Goal: Information Seeking & Learning: Learn about a topic

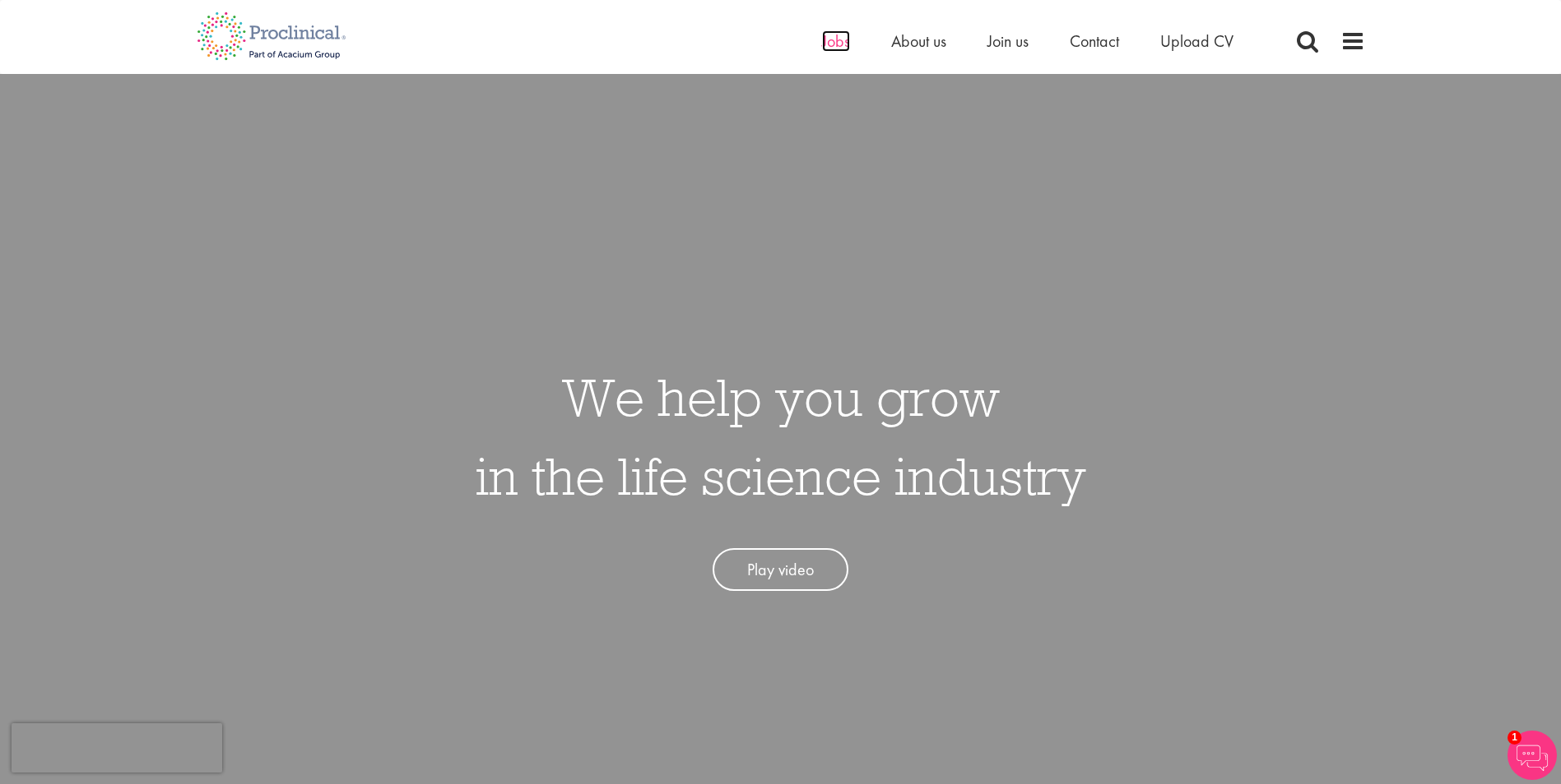
click at [835, 45] on span "Jobs" at bounding box center [836, 42] width 28 height 22
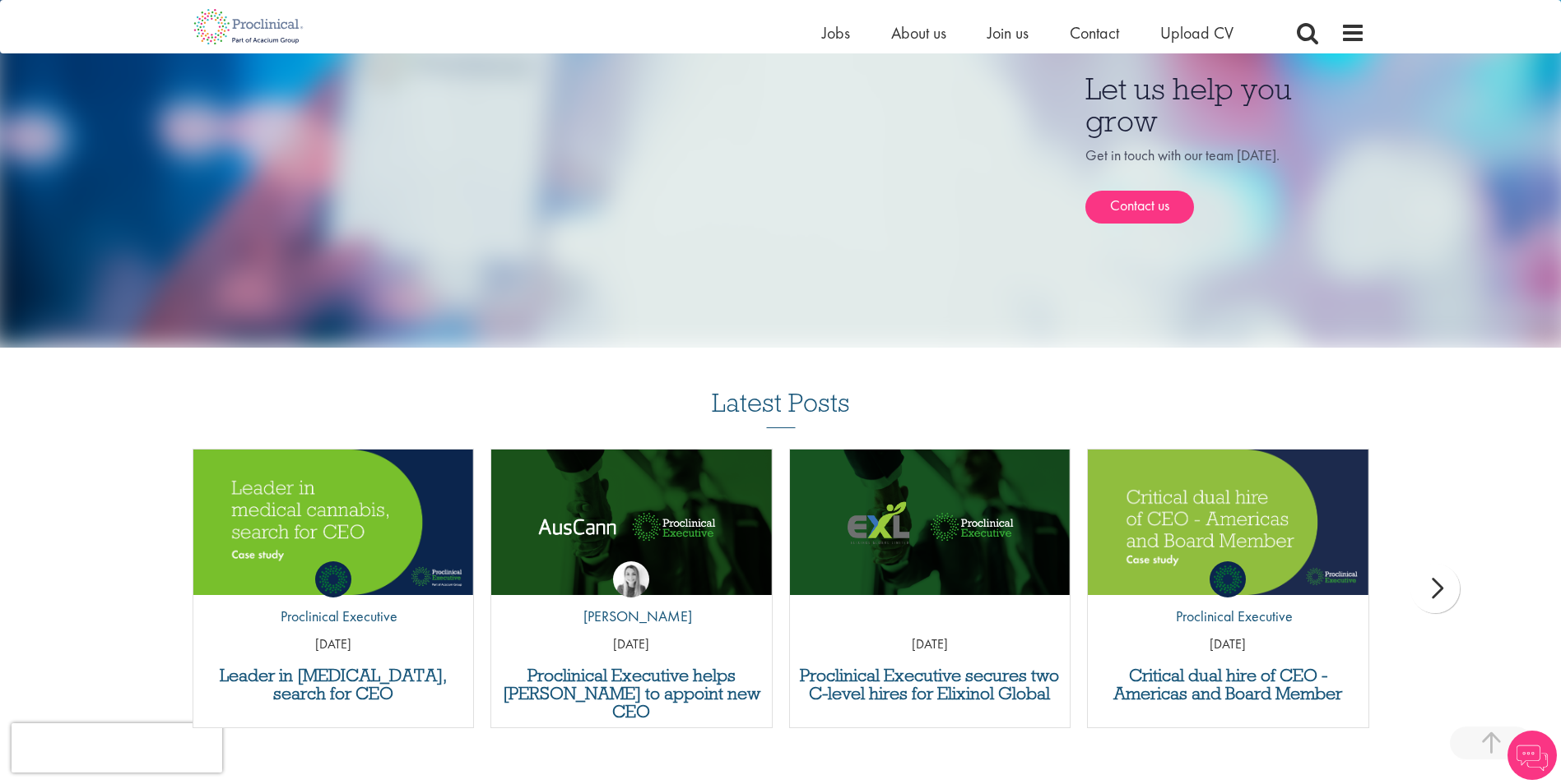
scroll to position [1217, 0]
